Goal: Task Accomplishment & Management: Manage account settings

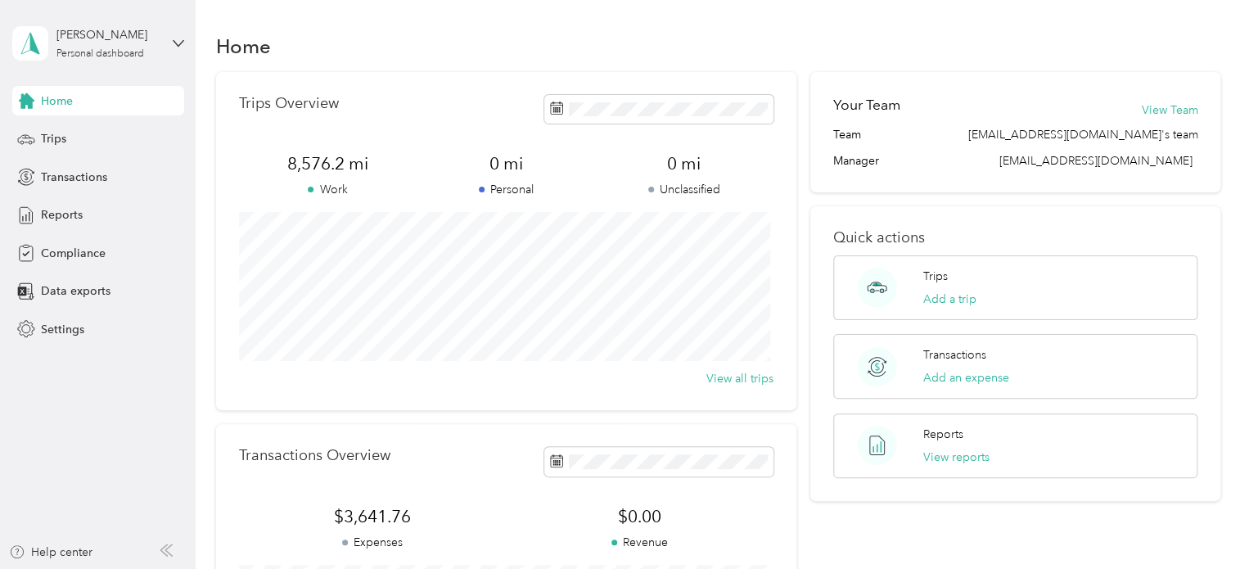
click at [590, 55] on div "Home" at bounding box center [718, 46] width 1005 height 34
click at [88, 210] on div "Reports" at bounding box center [98, 215] width 172 height 29
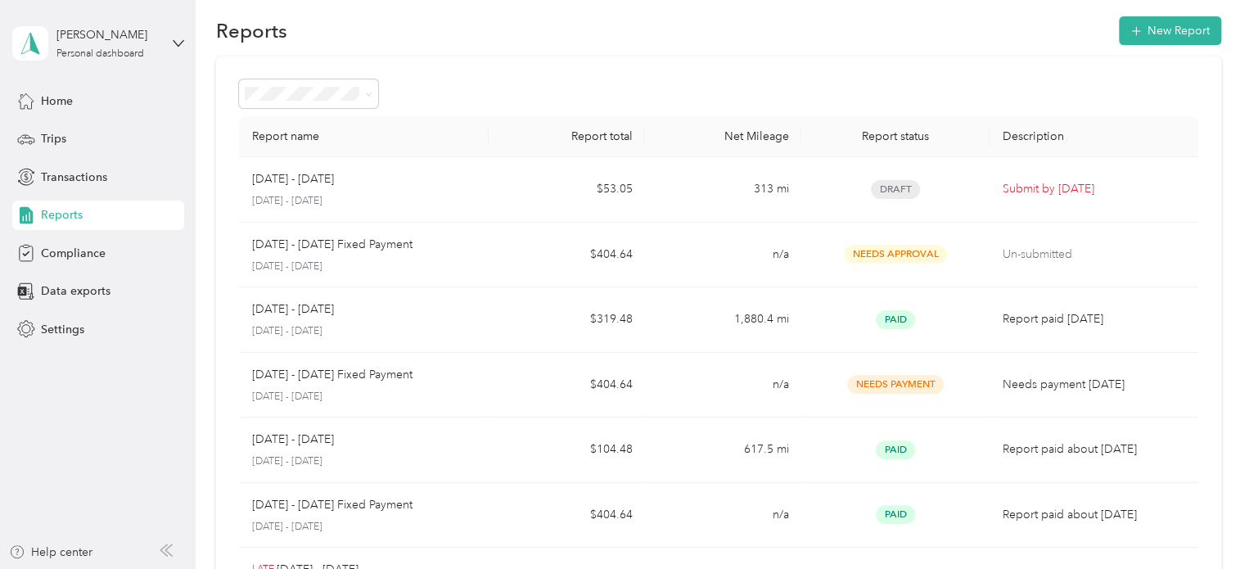
scroll to position [14, 0]
